Goal: Task Accomplishment & Management: Manage account settings

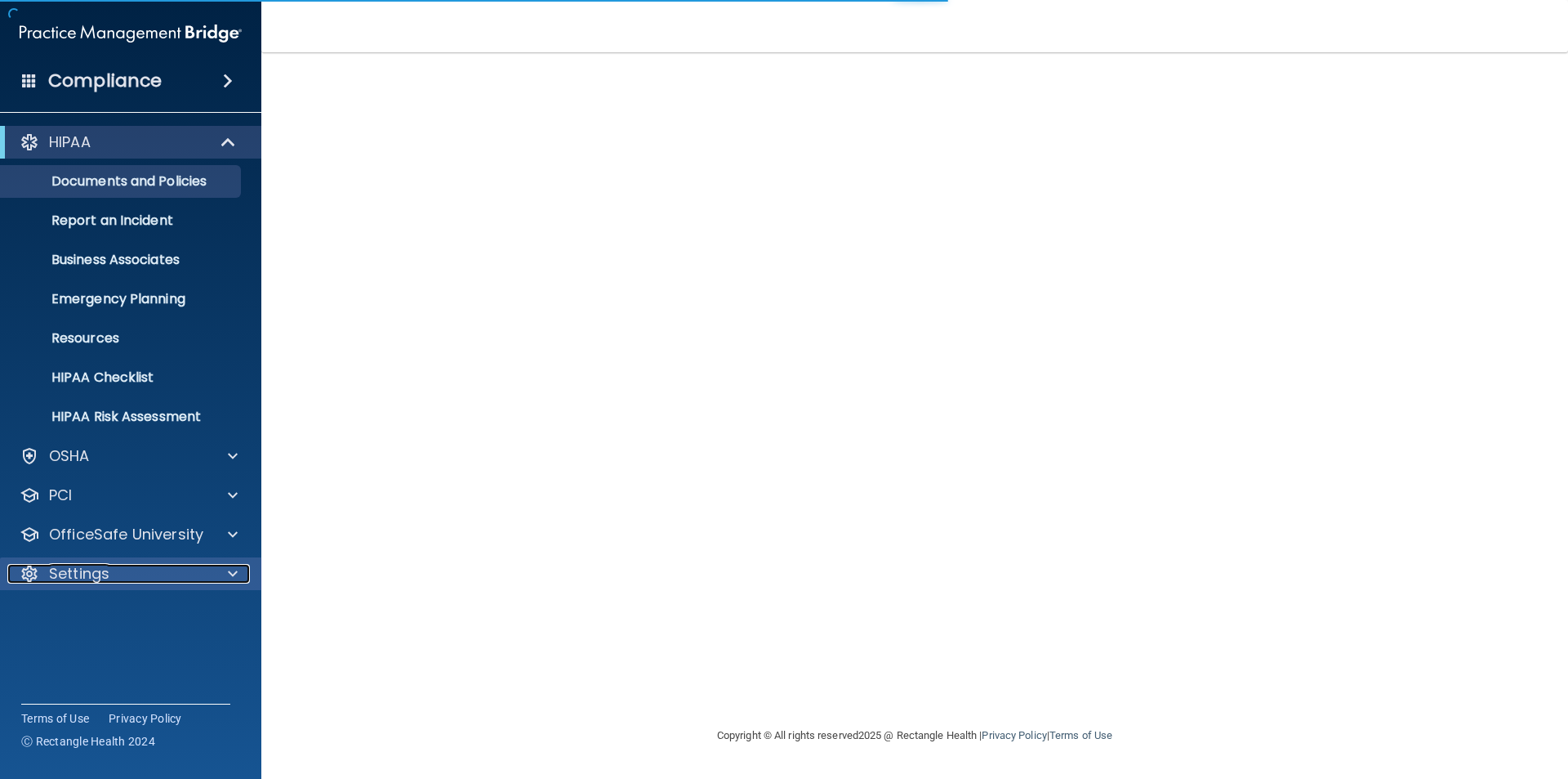
click at [103, 573] on p "Settings" at bounding box center [79, 574] width 60 height 20
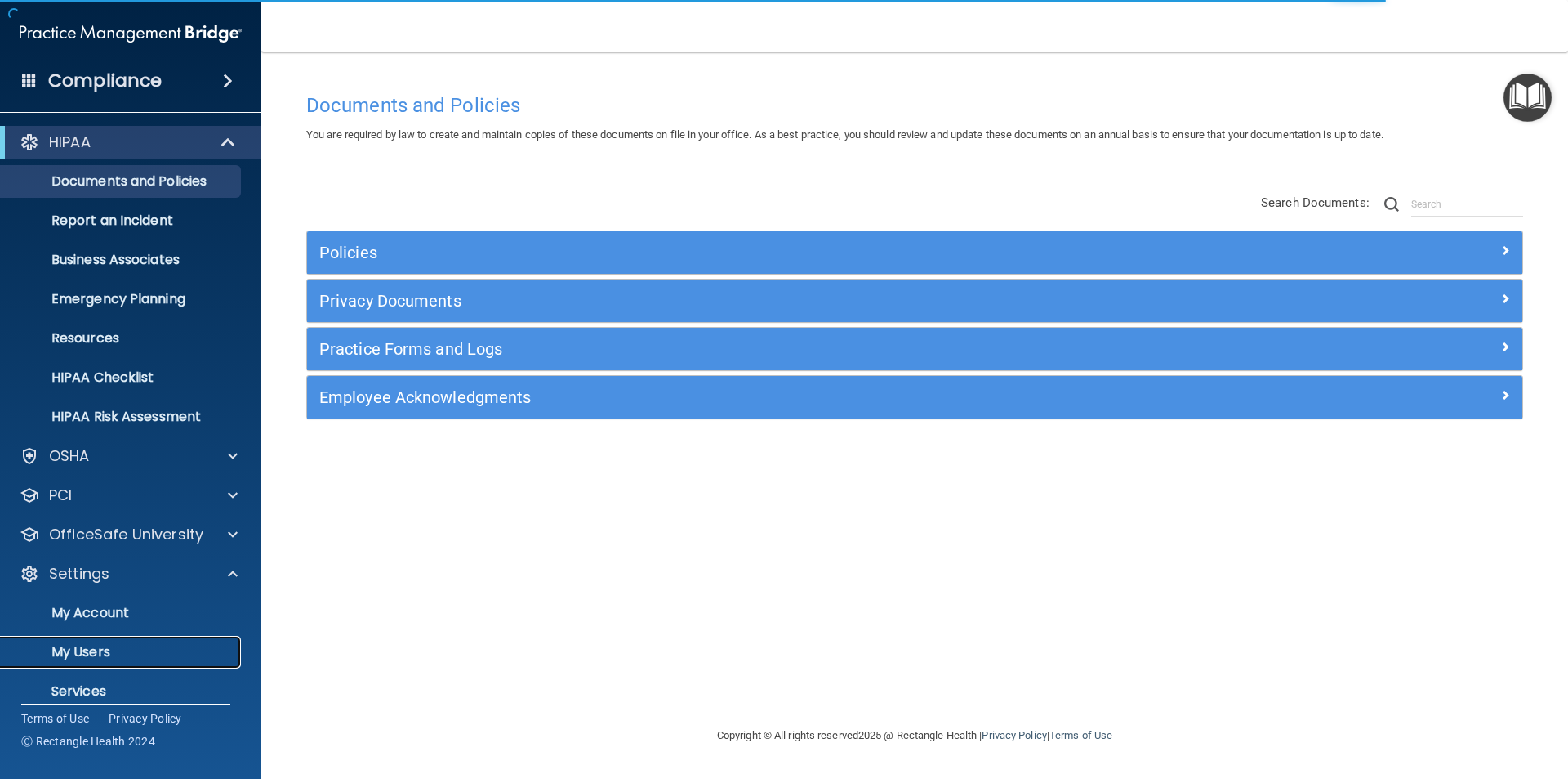
click at [92, 658] on p "My Users" at bounding box center [122, 652] width 223 height 16
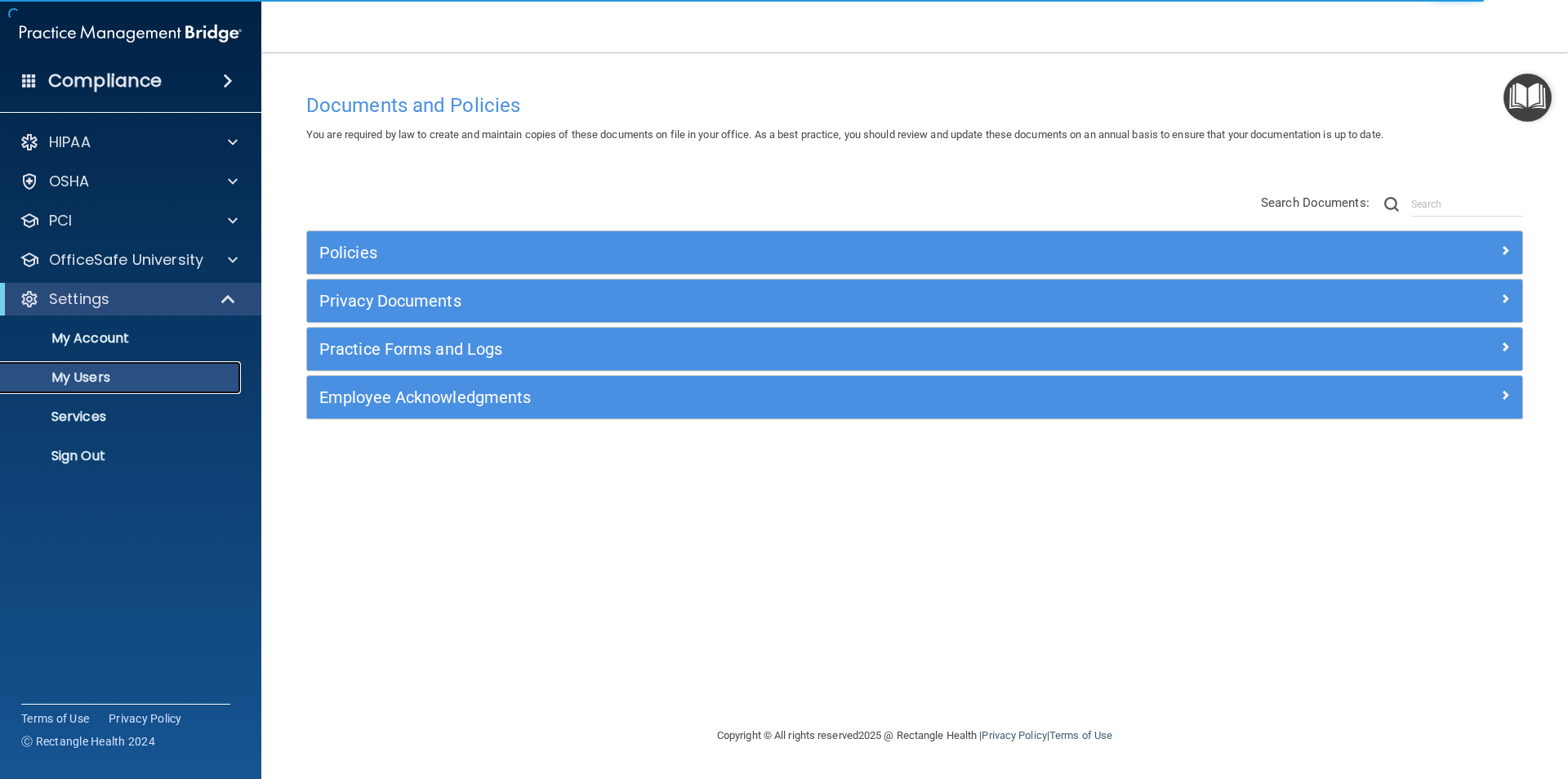
select select "20"
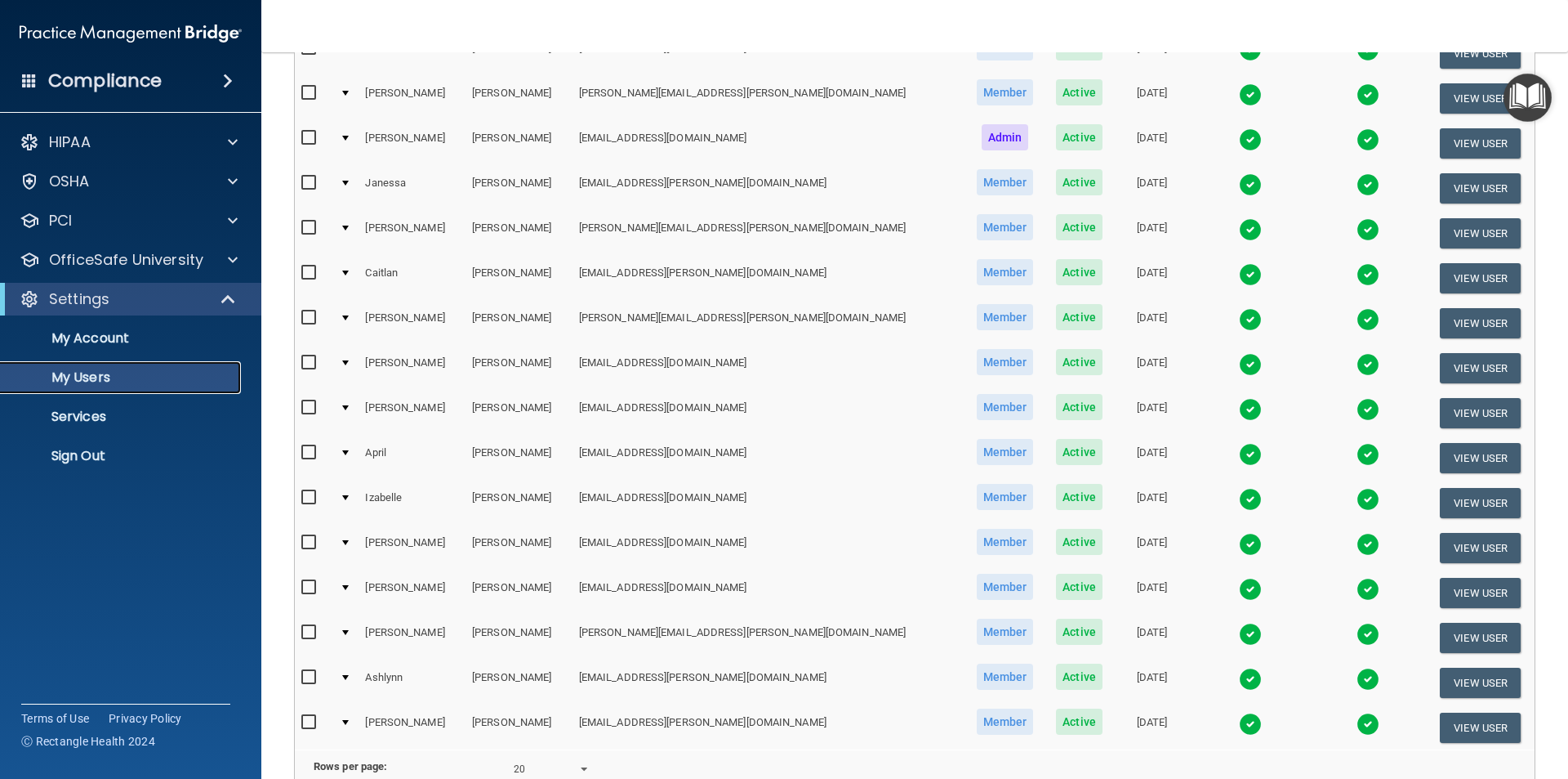
scroll to position [491, 0]
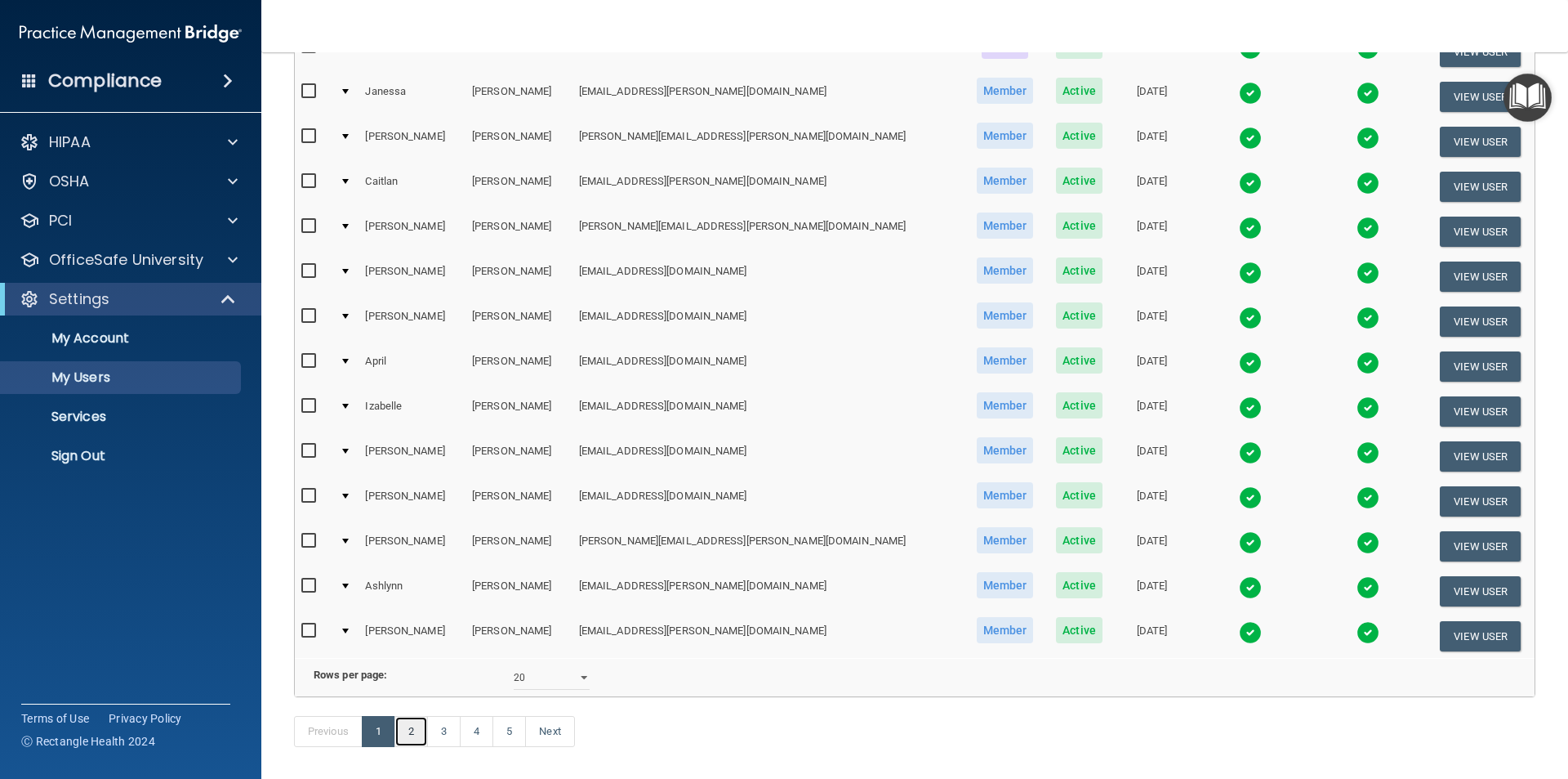
click at [404, 747] on link "2" at bounding box center [410, 731] width 33 height 31
click at [446, 747] on link "3" at bounding box center [444, 731] width 33 height 31
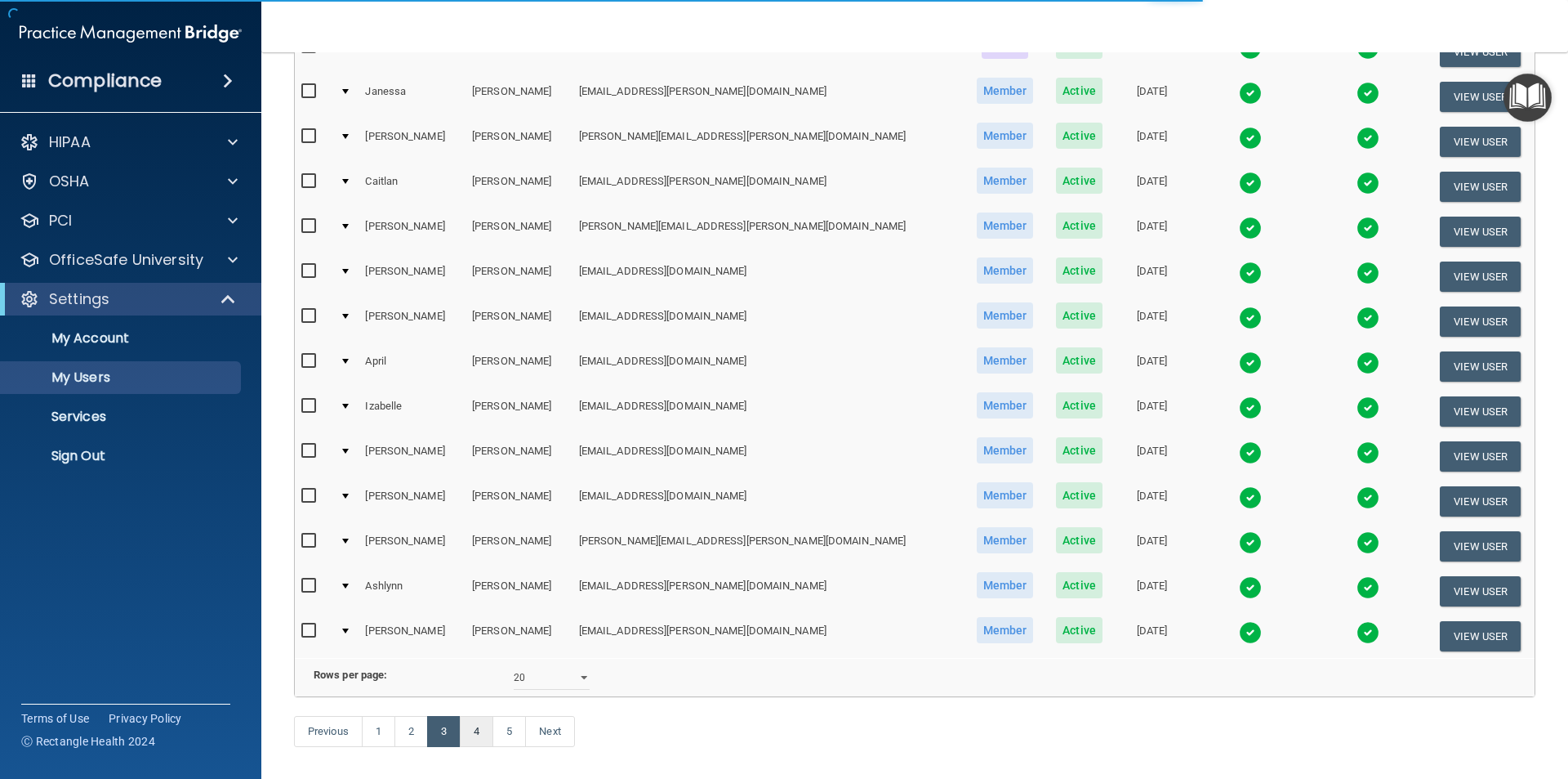
select select "20"
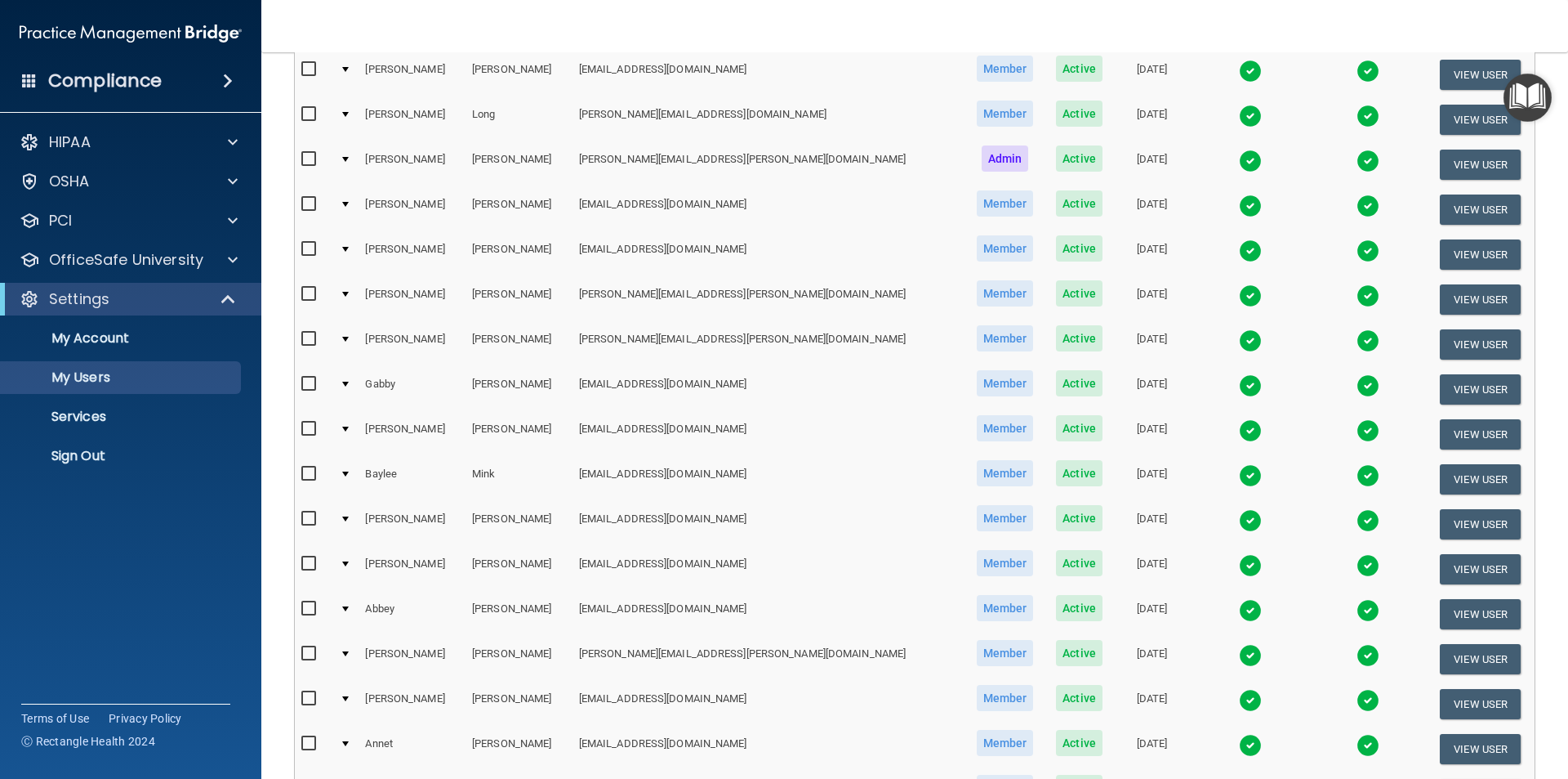
scroll to position [572, 0]
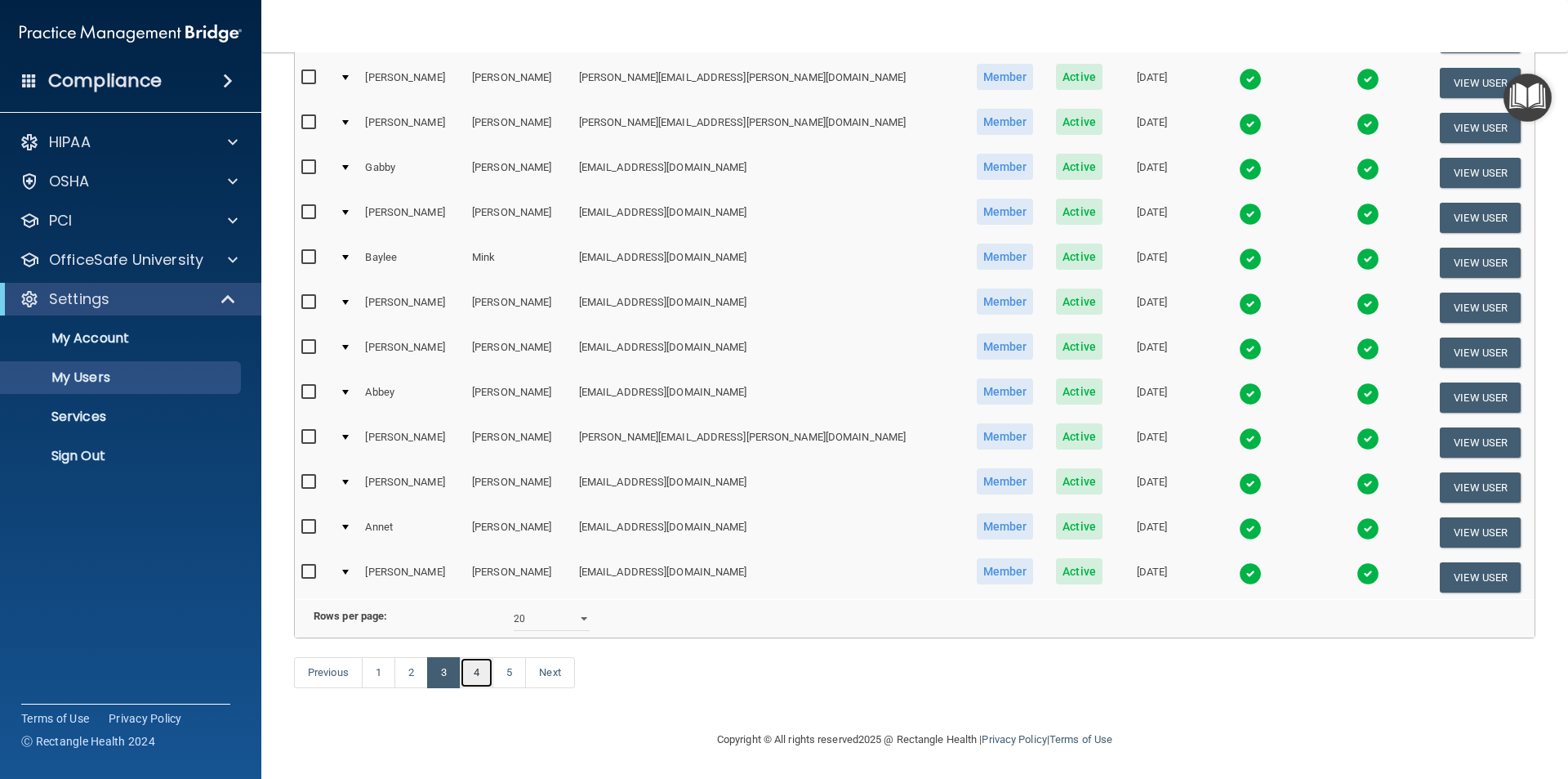
click at [476, 677] on link "4" at bounding box center [476, 672] width 33 height 31
select select "20"
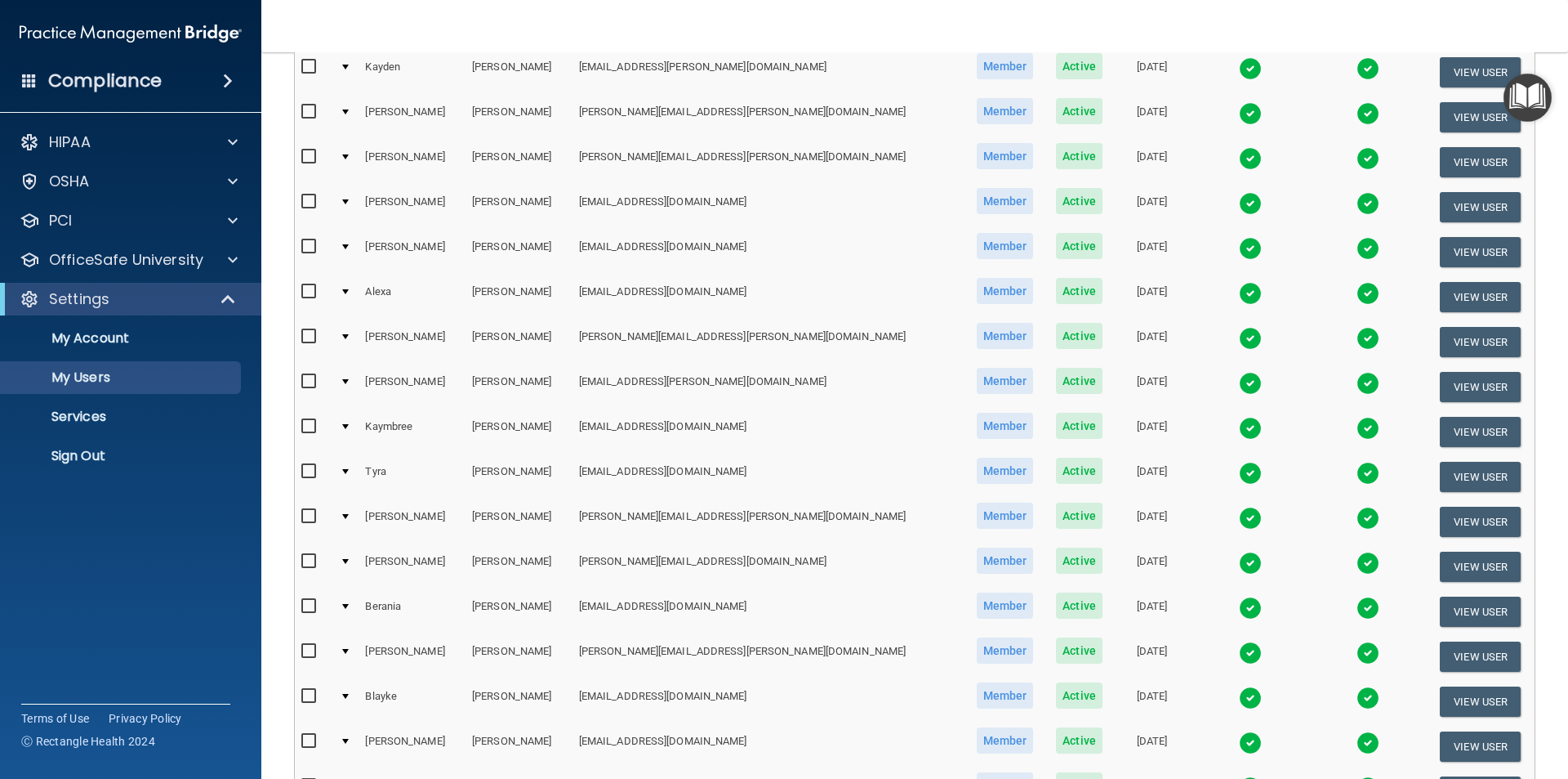
scroll to position [327, 0]
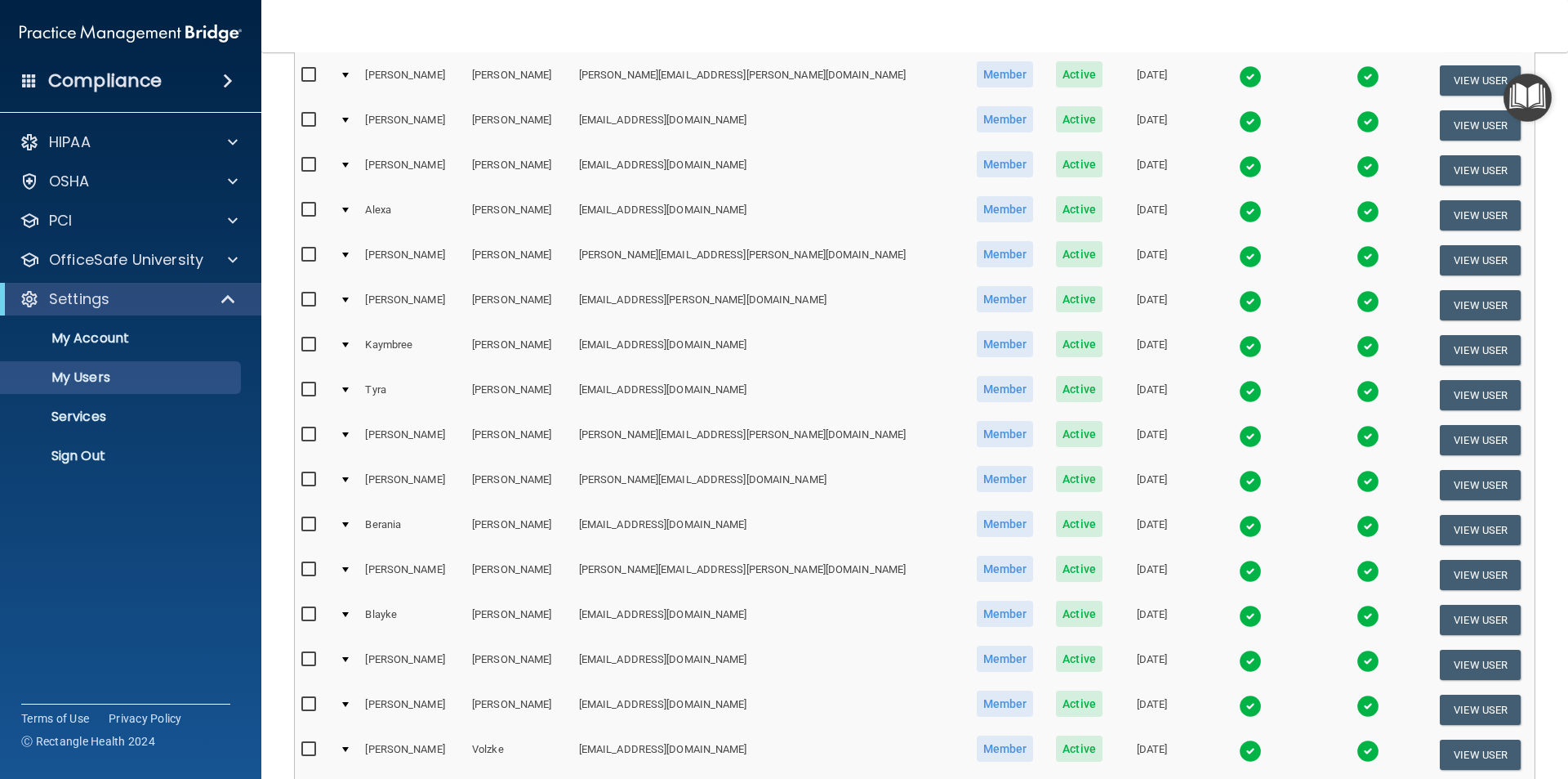
click at [312, 345] on input "checkbox" at bounding box center [311, 345] width 19 height 13
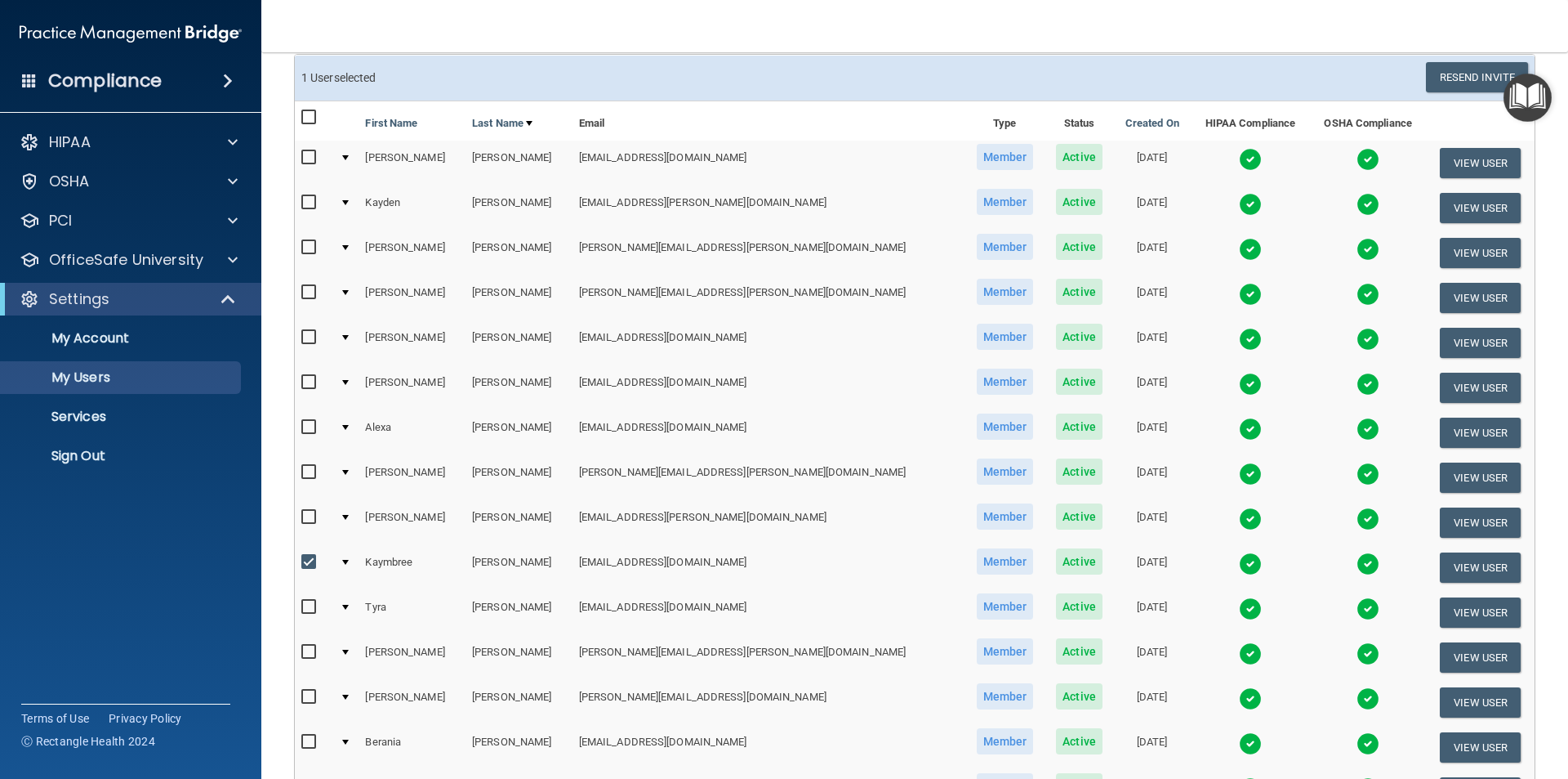
scroll to position [0, 0]
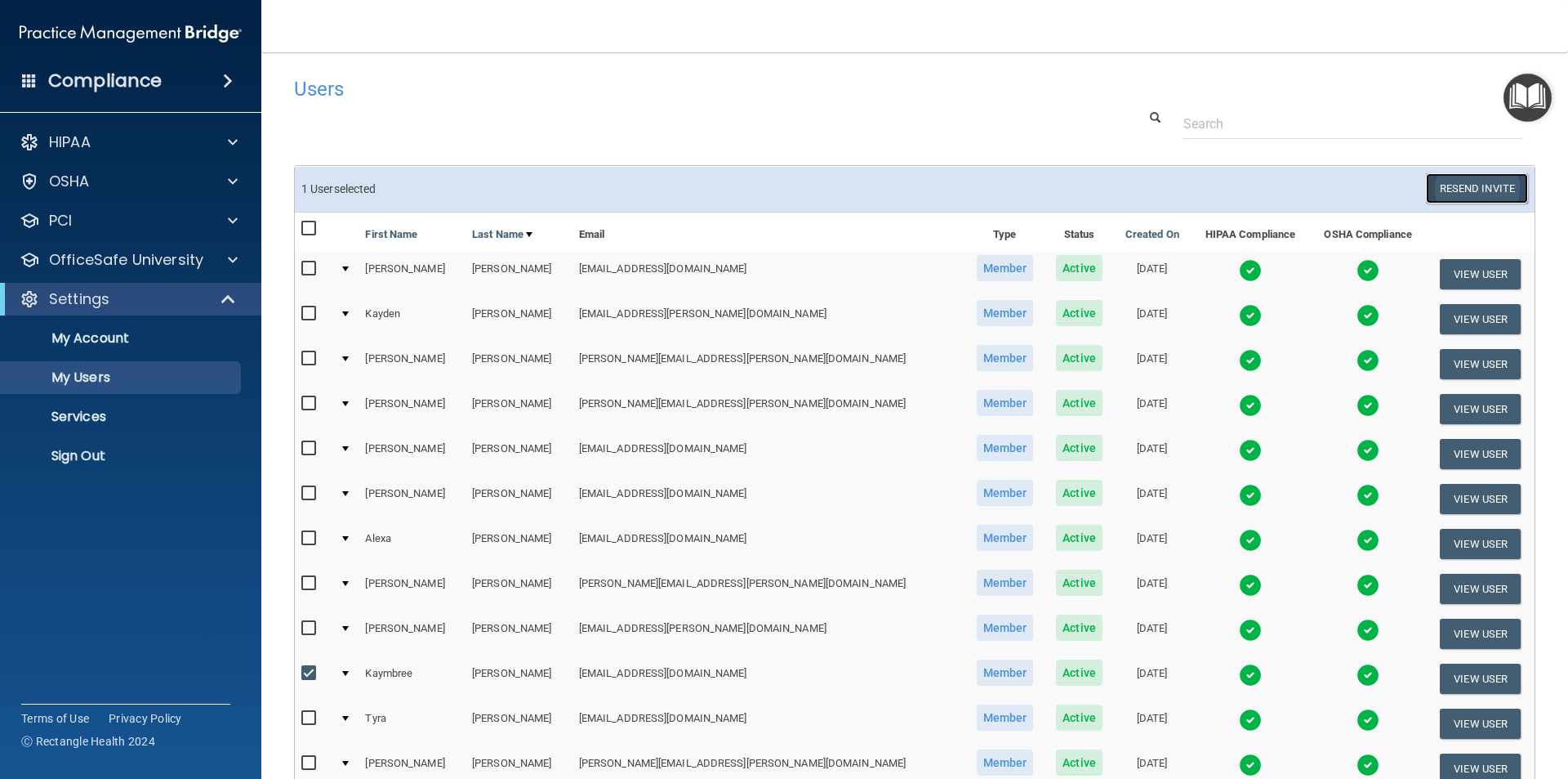
click at [1472, 186] on button "Resend Invite" at bounding box center [1477, 189] width 102 height 31
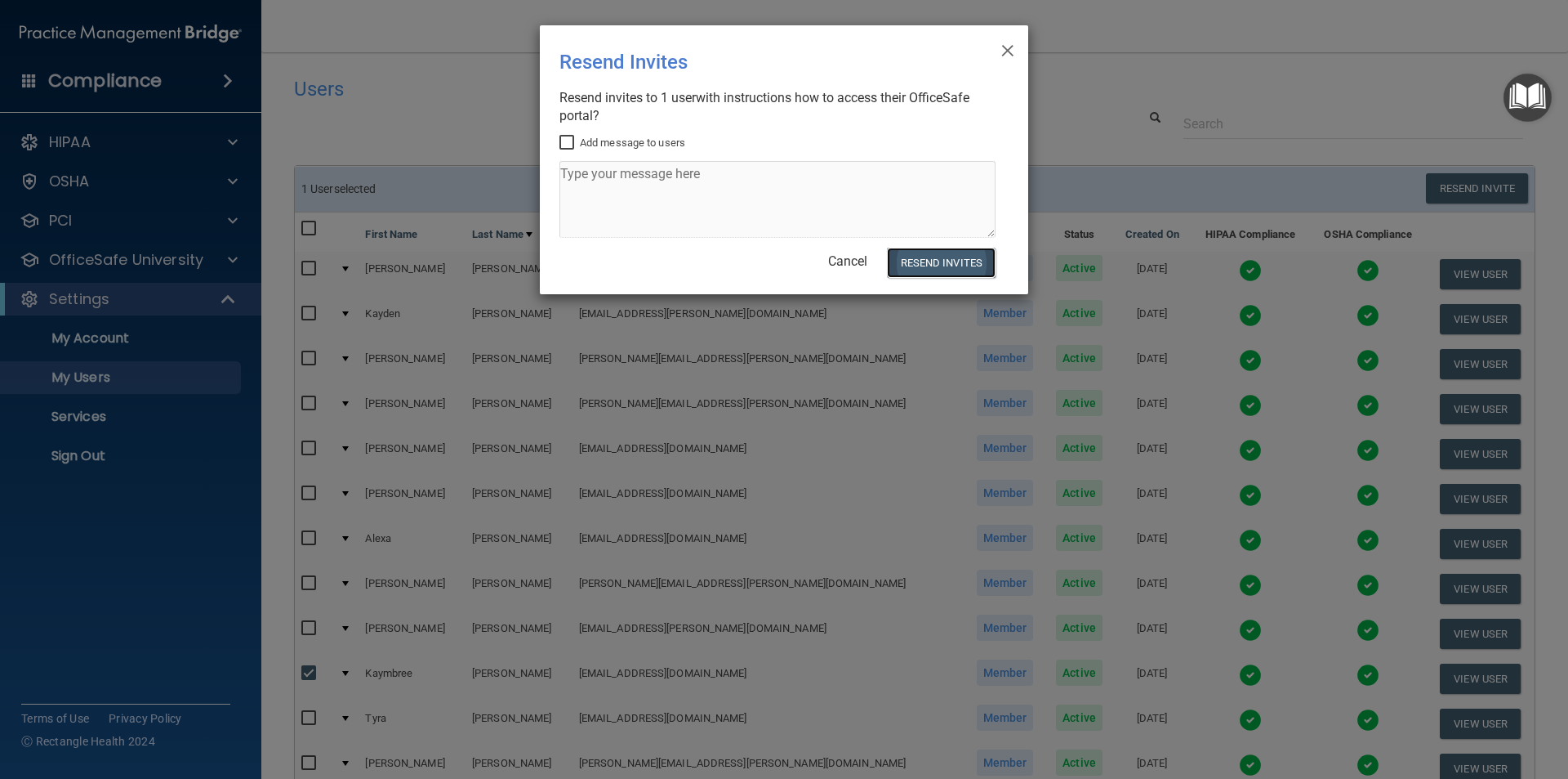
click at [930, 266] on button "Resend Invites" at bounding box center [941, 263] width 109 height 31
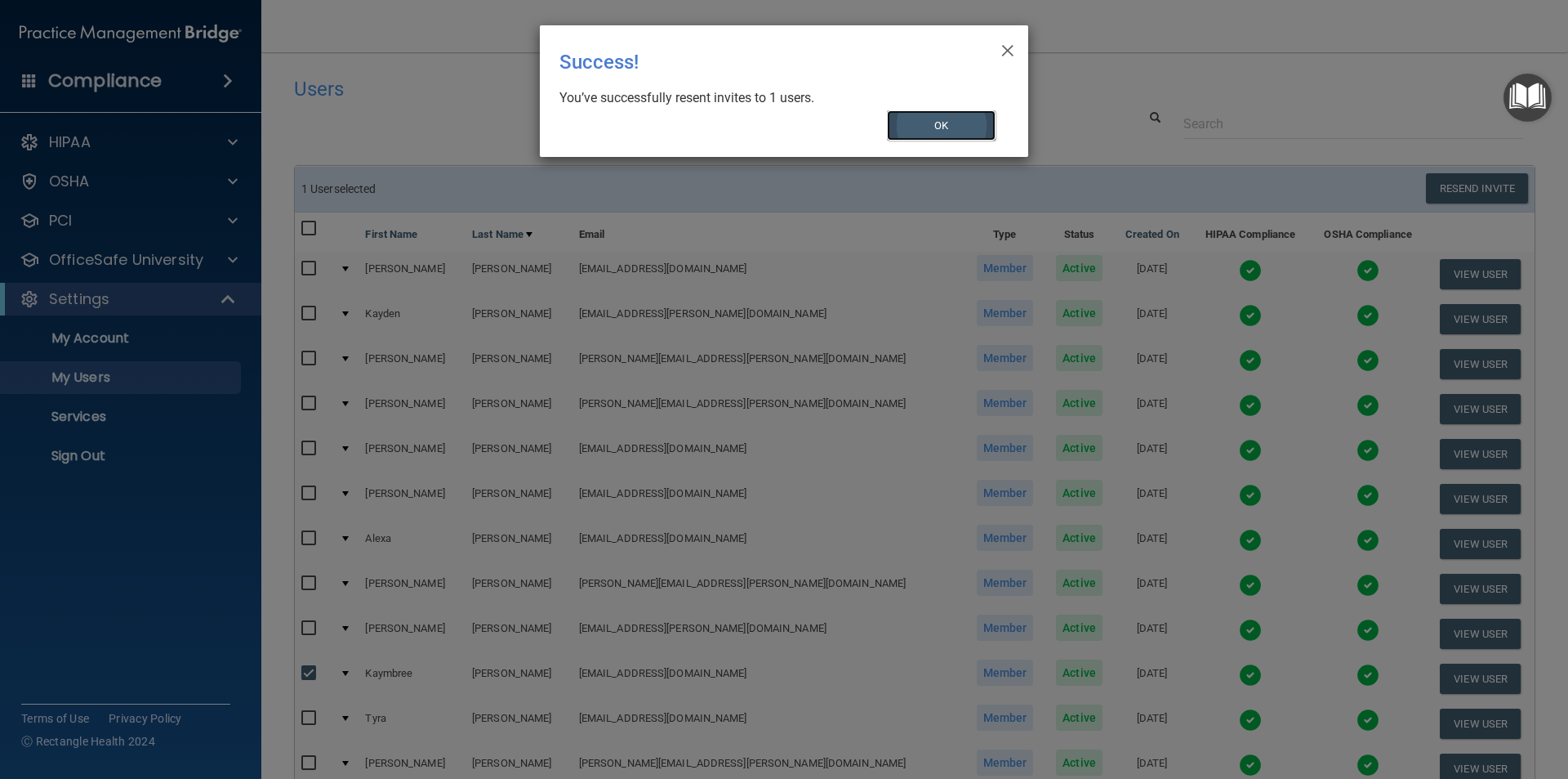
click at [971, 127] on button "OK" at bounding box center [942, 126] width 110 height 31
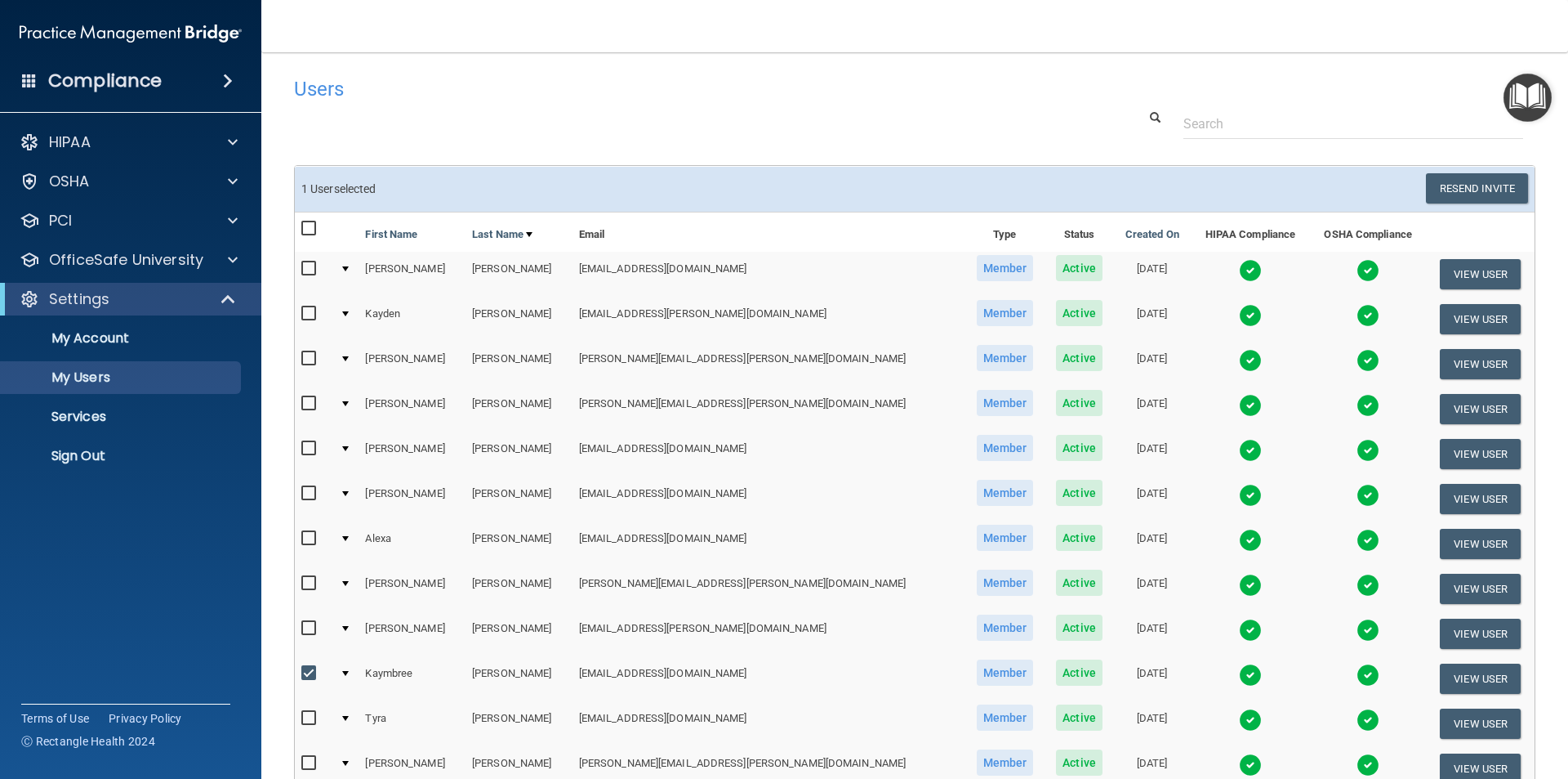
click at [971, 127] on div at bounding box center [915, 124] width 1266 height 31
click at [312, 669] on input "checkbox" at bounding box center [311, 673] width 19 height 13
checkbox input "false"
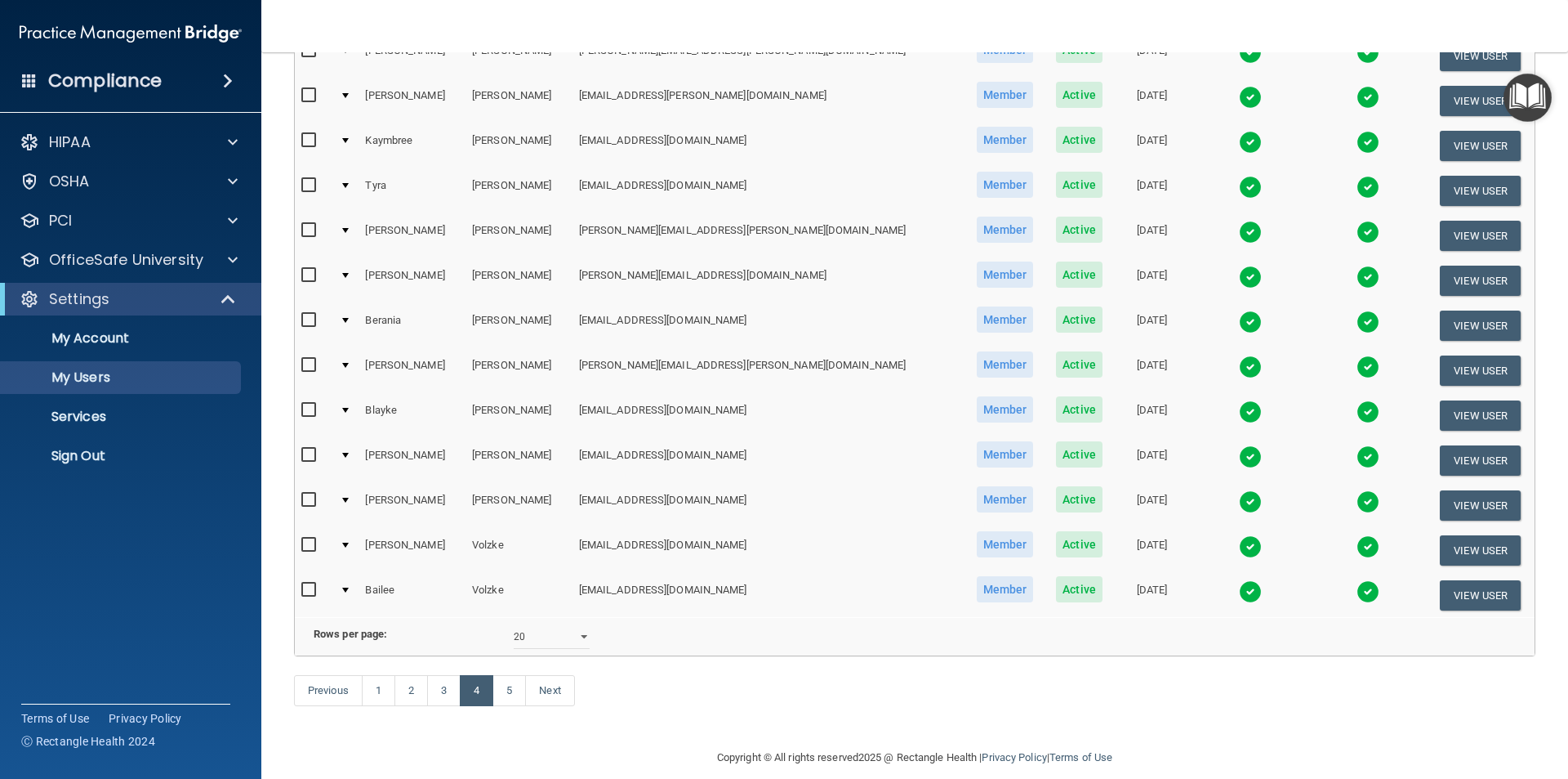
scroll to position [572, 0]
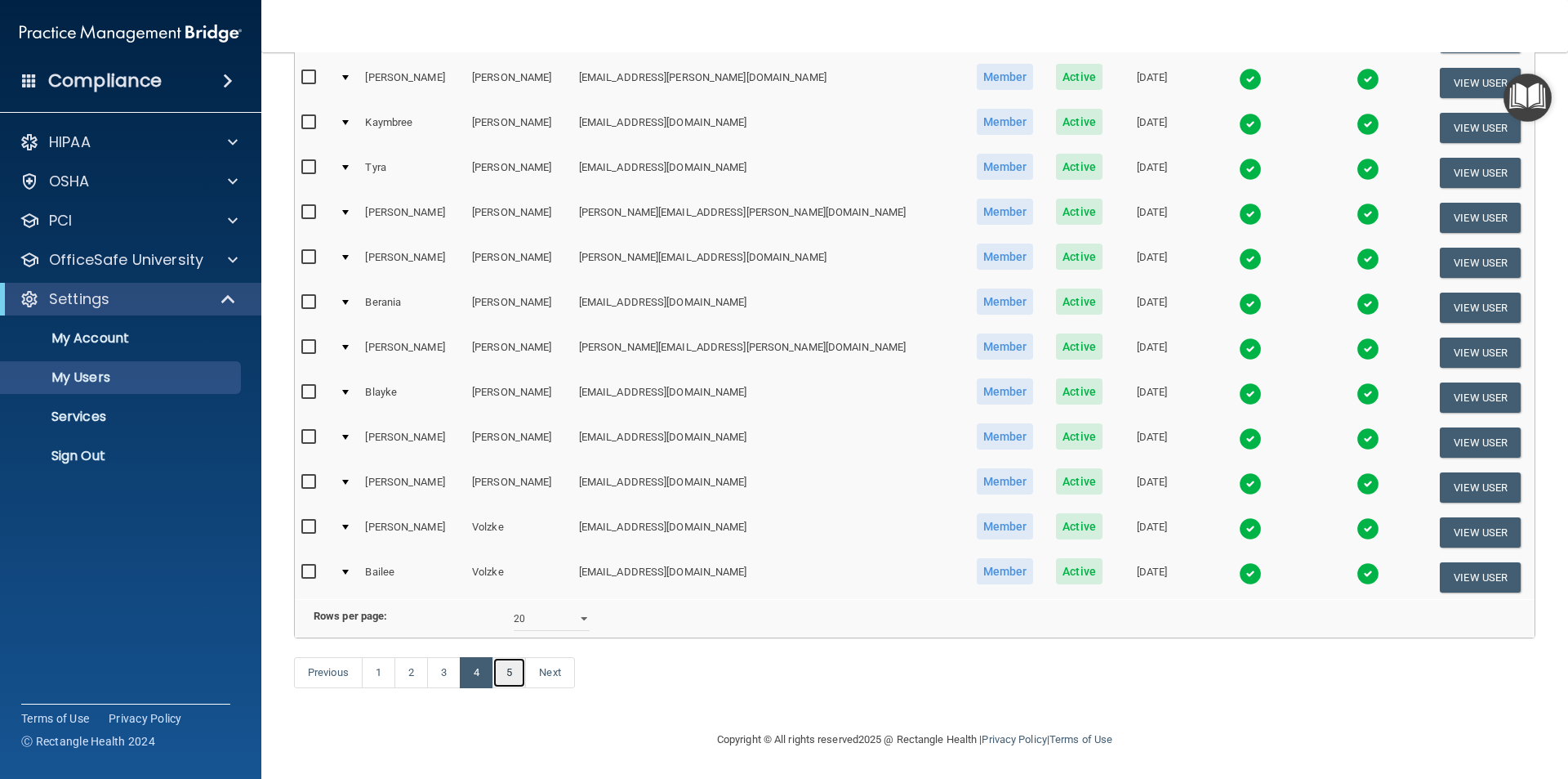
click at [513, 668] on link "5" at bounding box center [508, 672] width 33 height 31
select select "20"
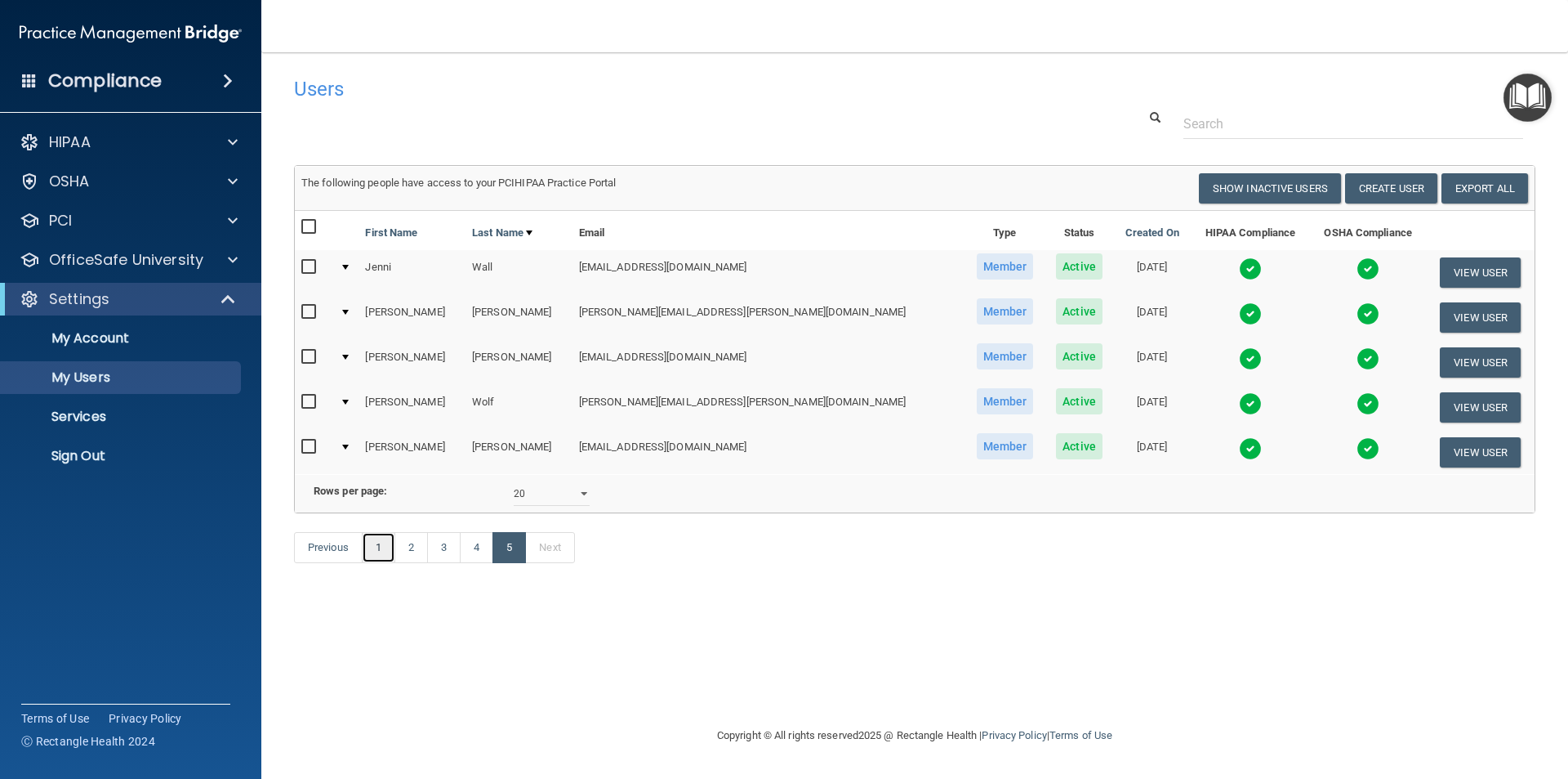
click at [376, 563] on link "1" at bounding box center [378, 547] width 33 height 31
select select "20"
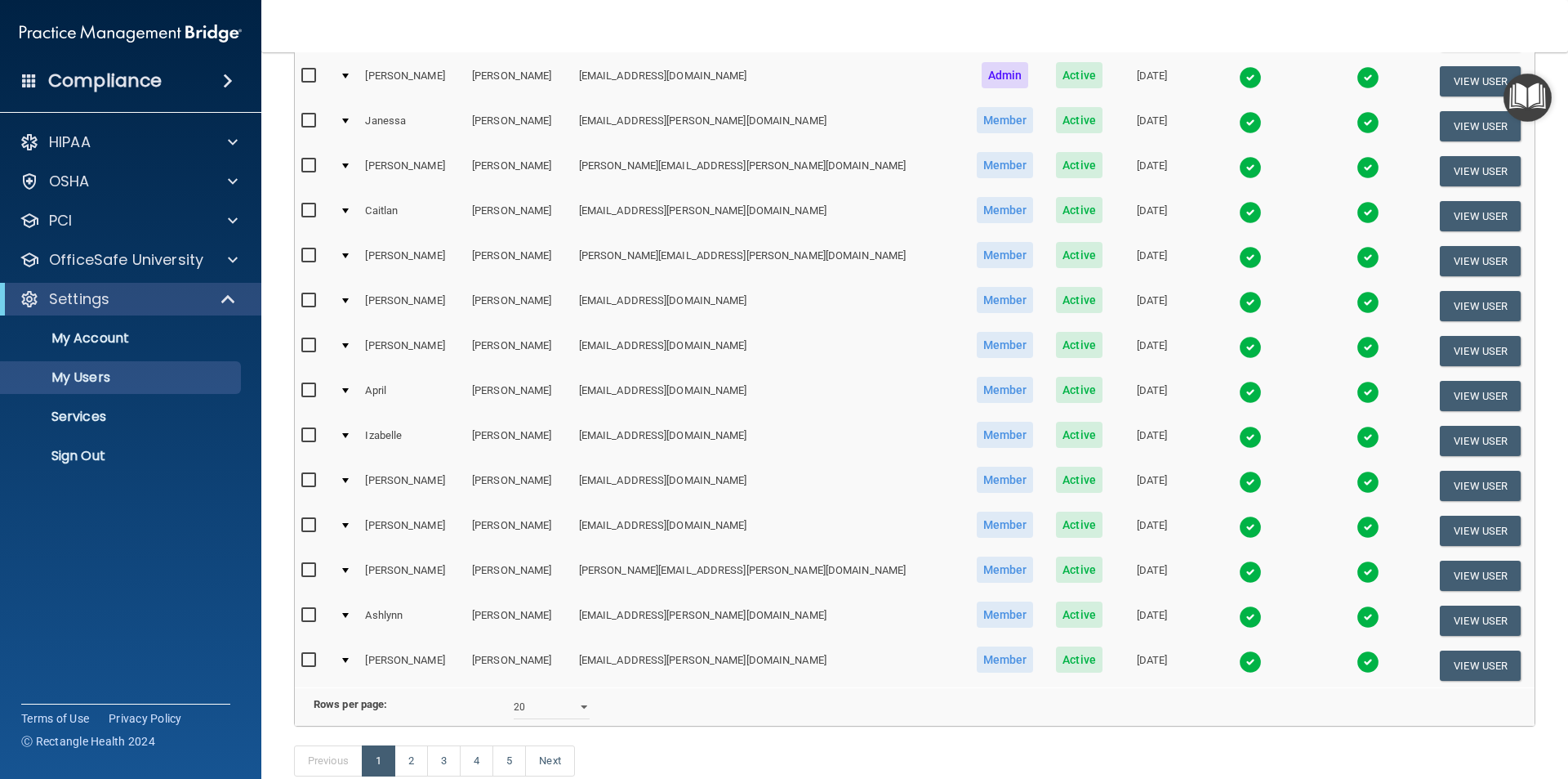
scroll to position [491, 0]
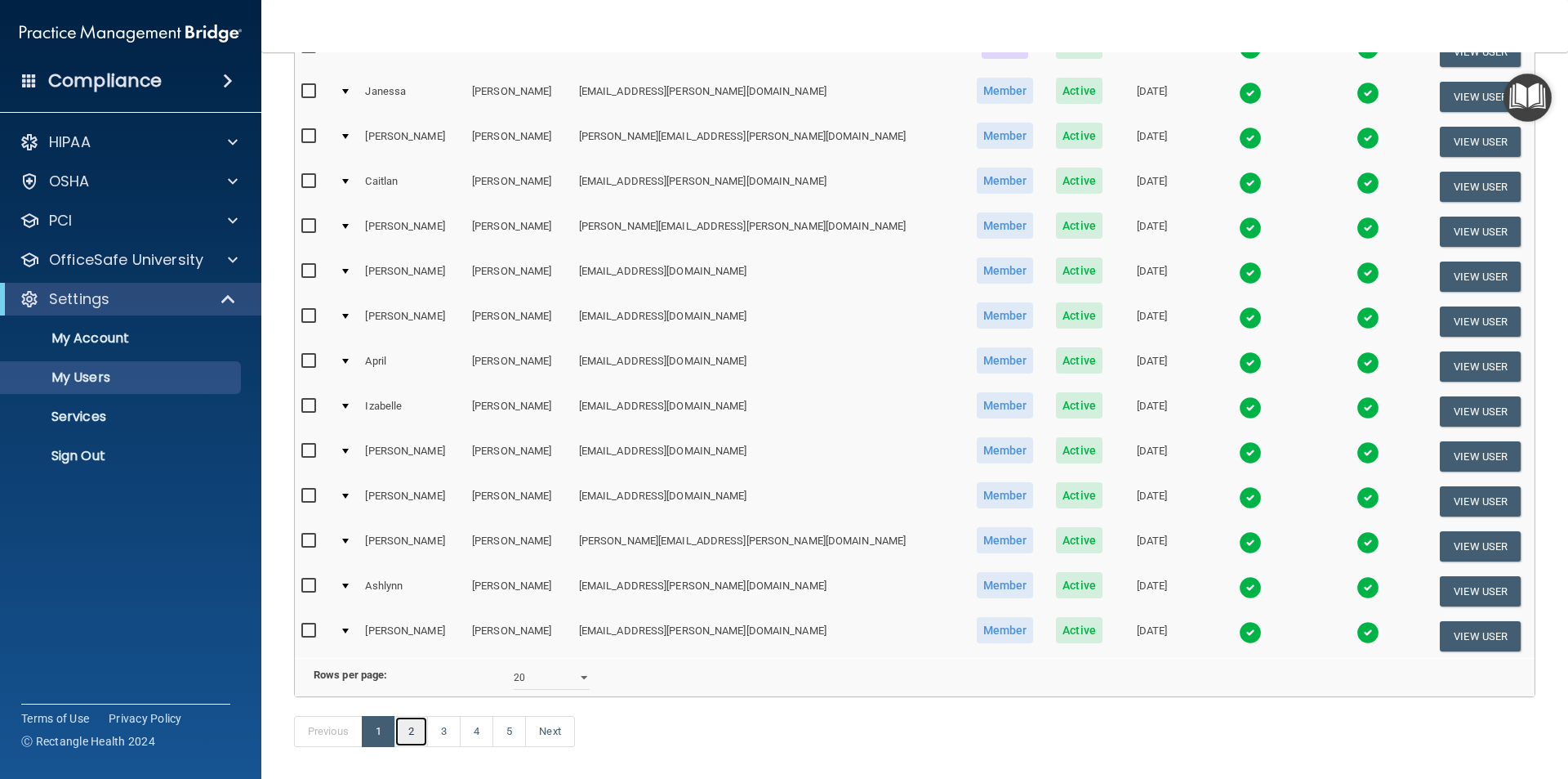
click at [410, 747] on link "2" at bounding box center [410, 731] width 33 height 31
select select "20"
